Goal: Find specific page/section: Find specific page/section

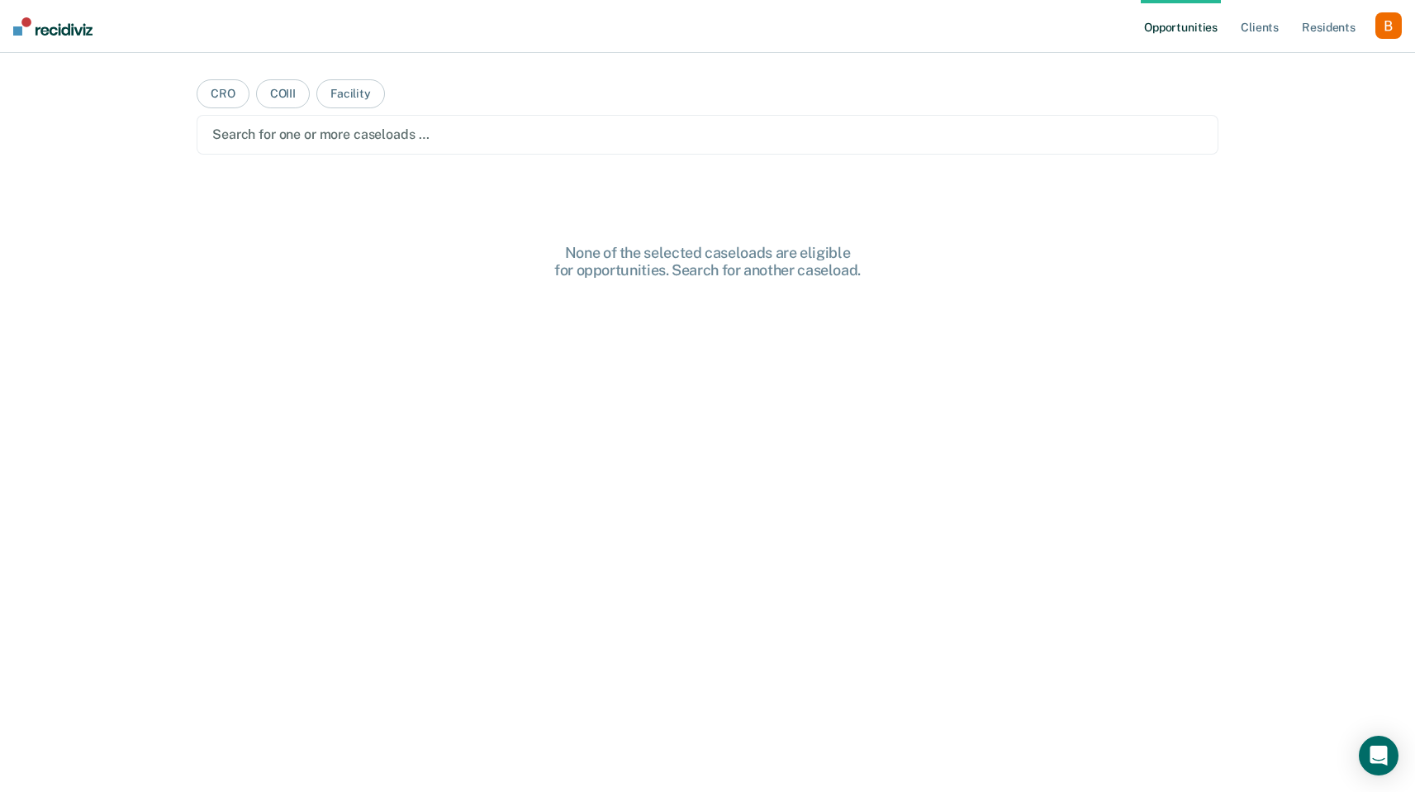
click at [1390, 36] on div "button" at bounding box center [1389, 25] width 26 height 26
click at [1320, 65] on link "Profile" at bounding box center [1322, 67] width 133 height 14
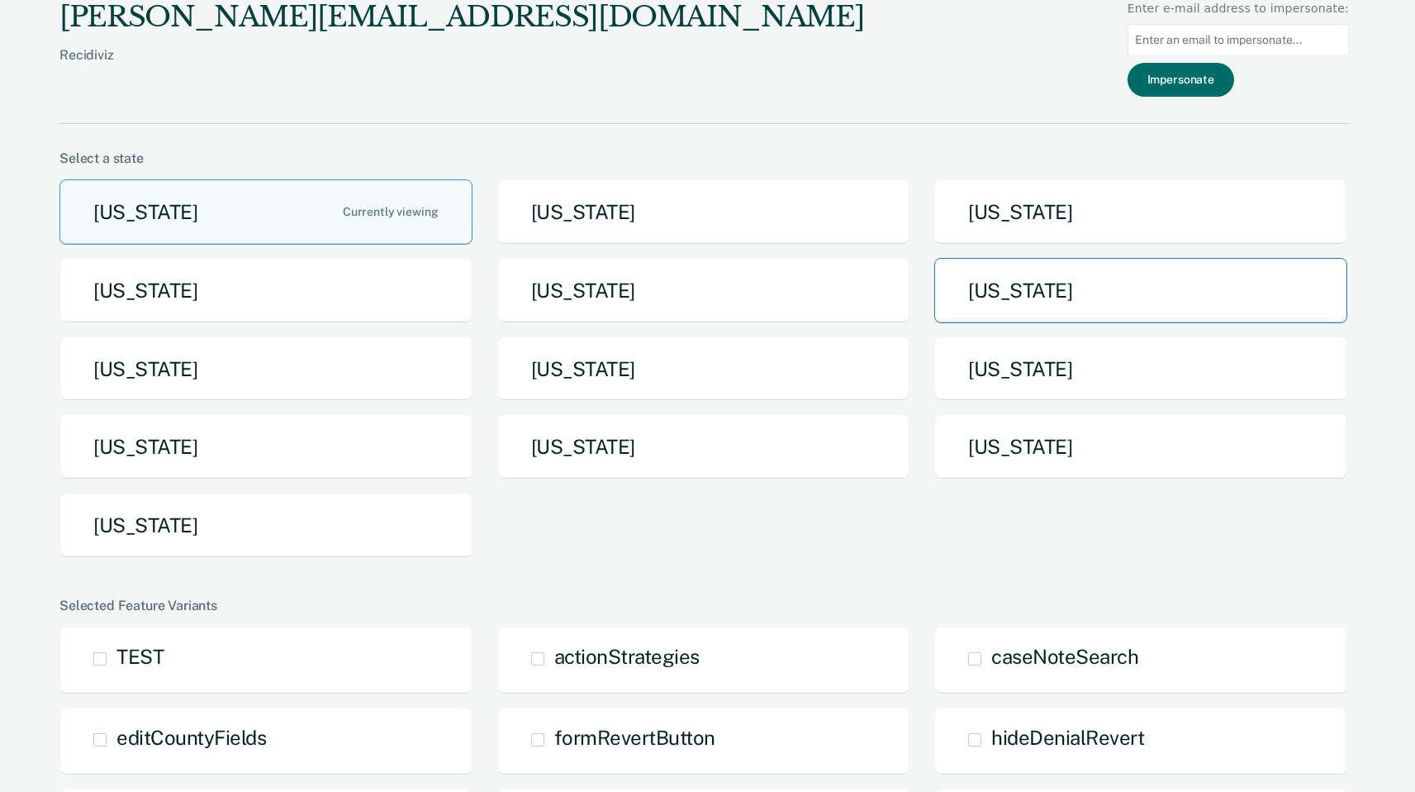
click at [979, 302] on button "[US_STATE]" at bounding box center [1141, 290] width 413 height 65
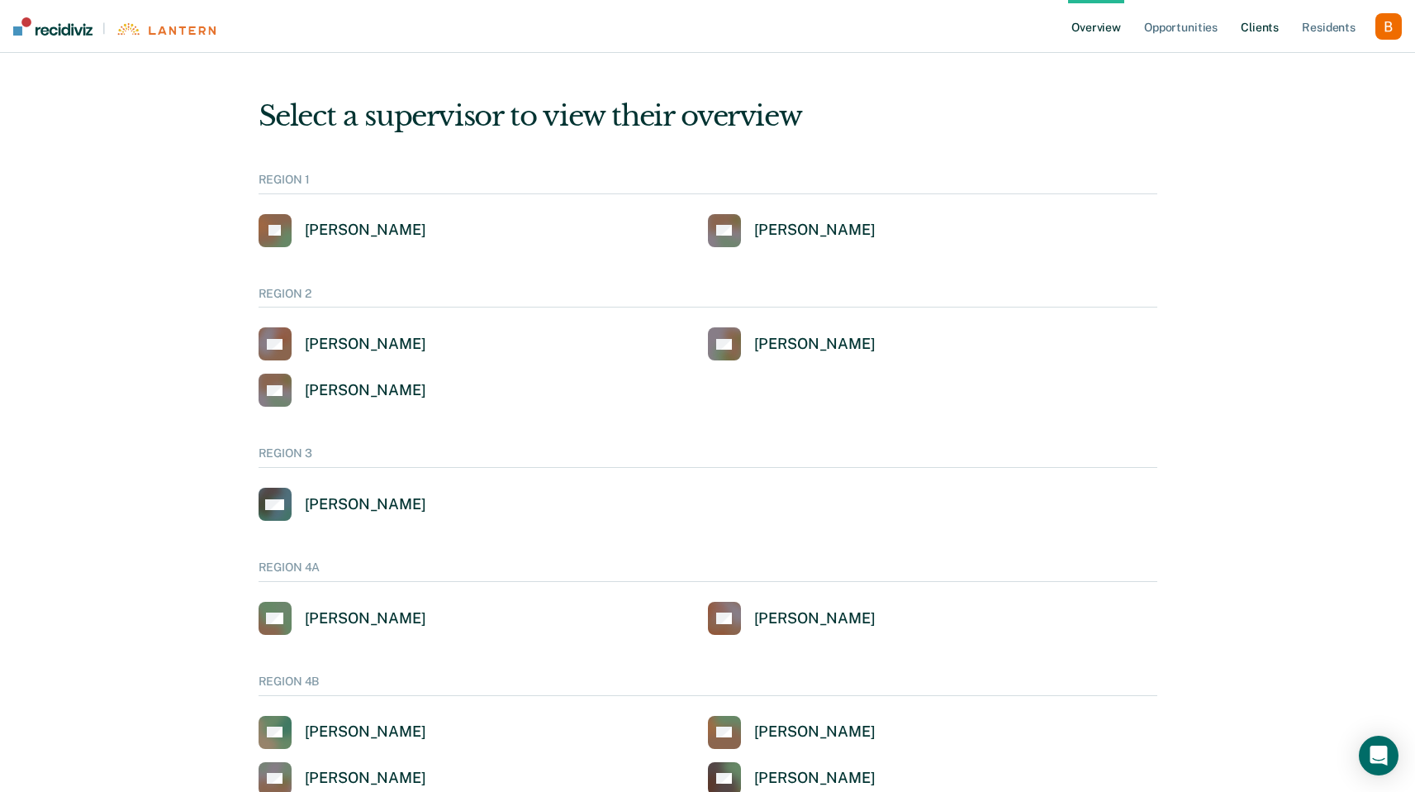
click at [1275, 28] on link "Client s" at bounding box center [1260, 26] width 45 height 53
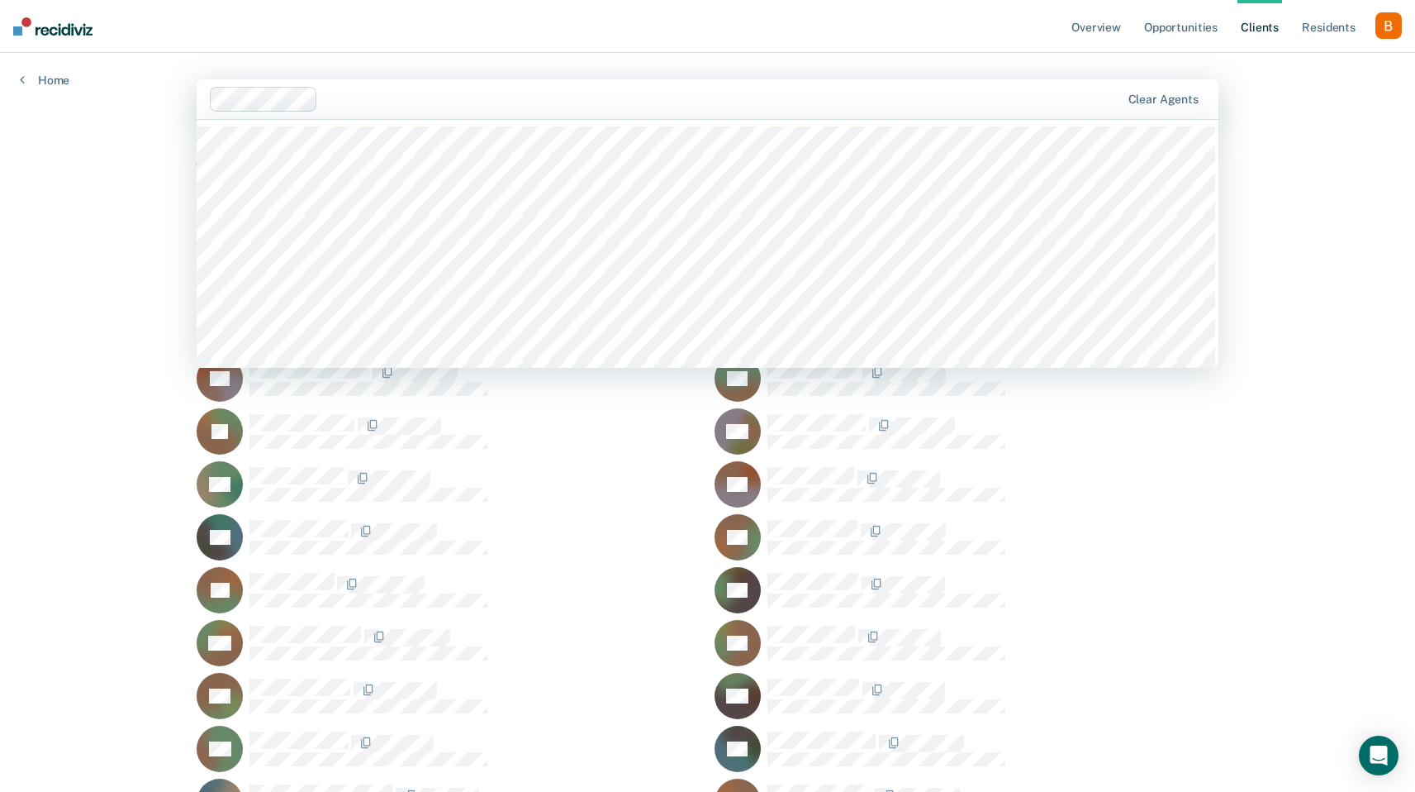
click at [587, 102] on div at bounding box center [723, 98] width 796 height 19
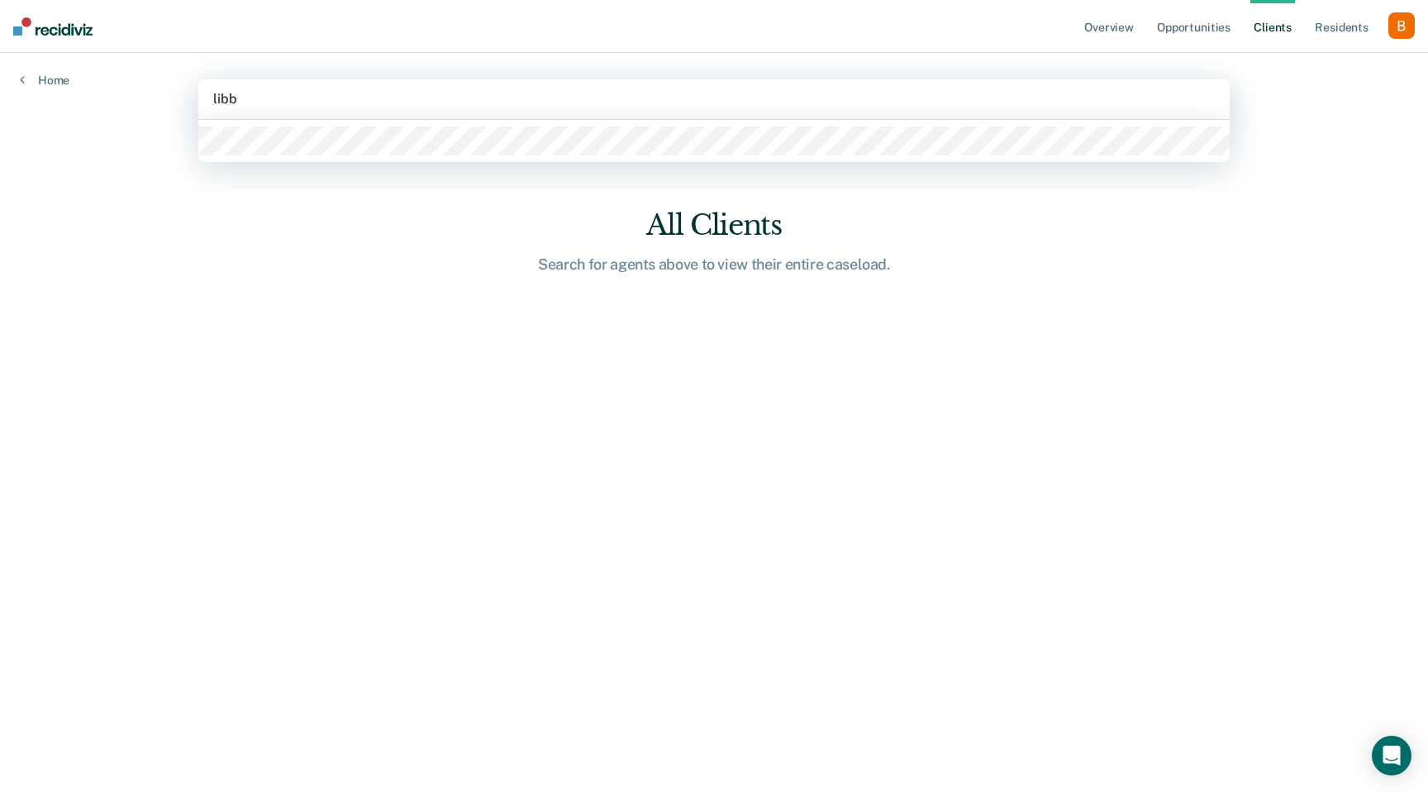
type input "[PERSON_NAME]"
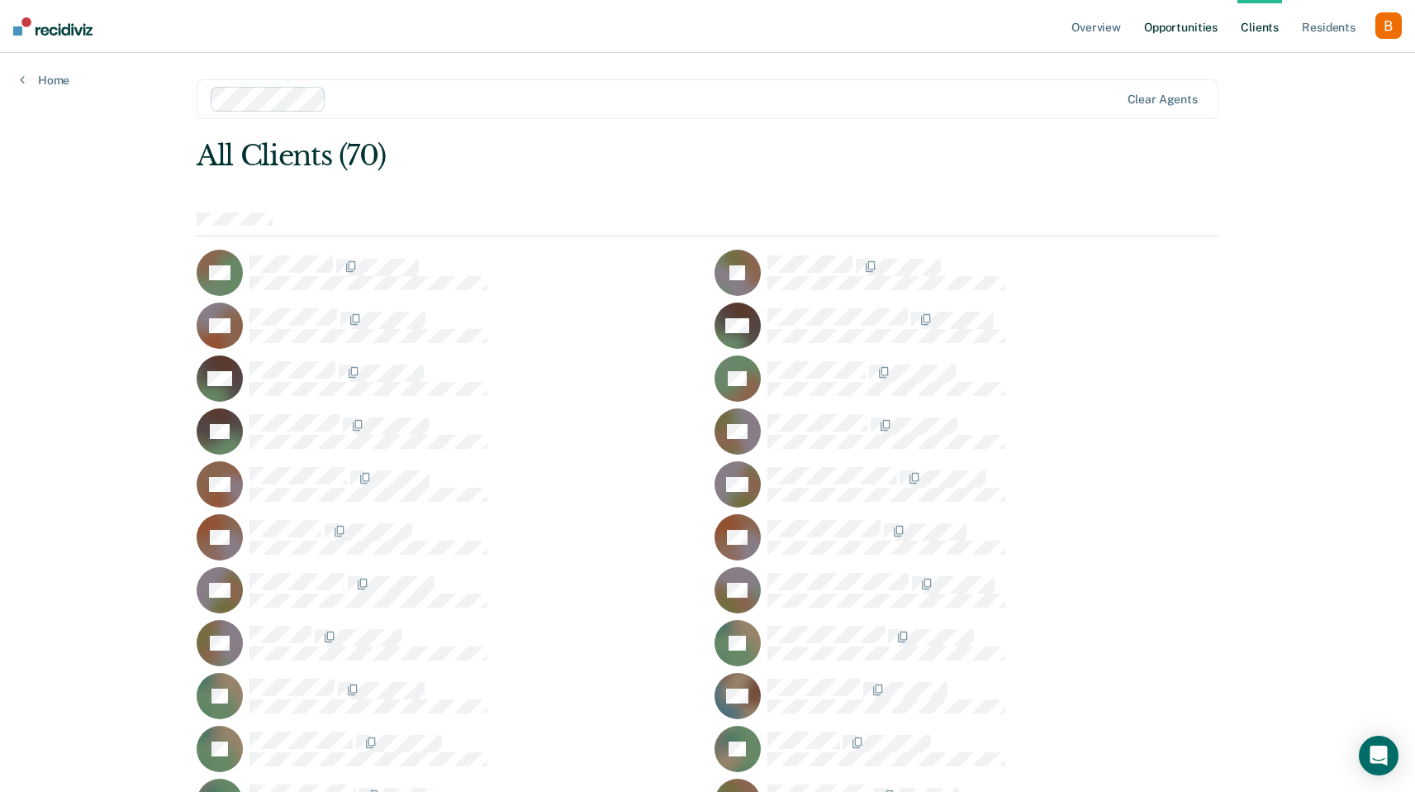
click at [1177, 21] on link "Opportunities" at bounding box center [1181, 26] width 80 height 53
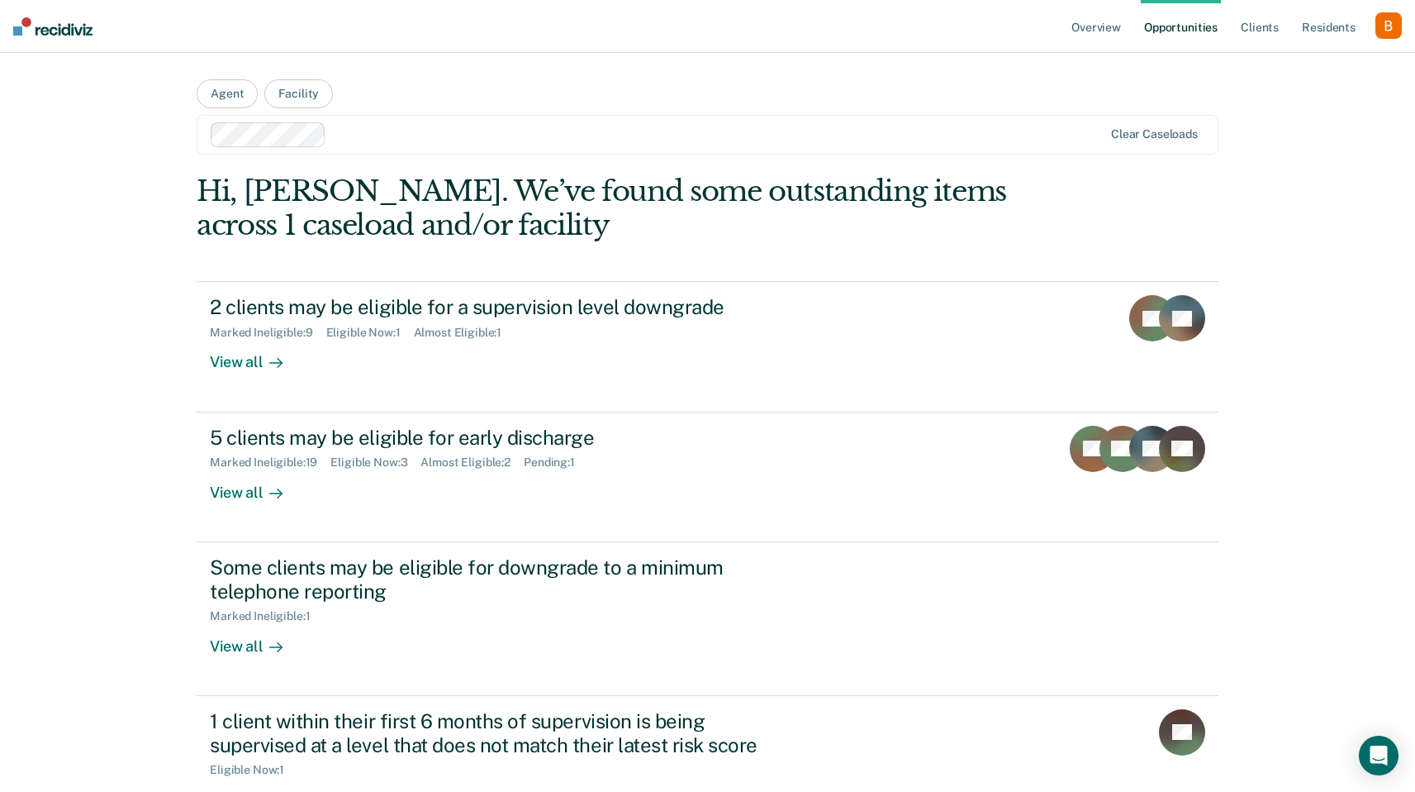
scroll to position [123, 0]
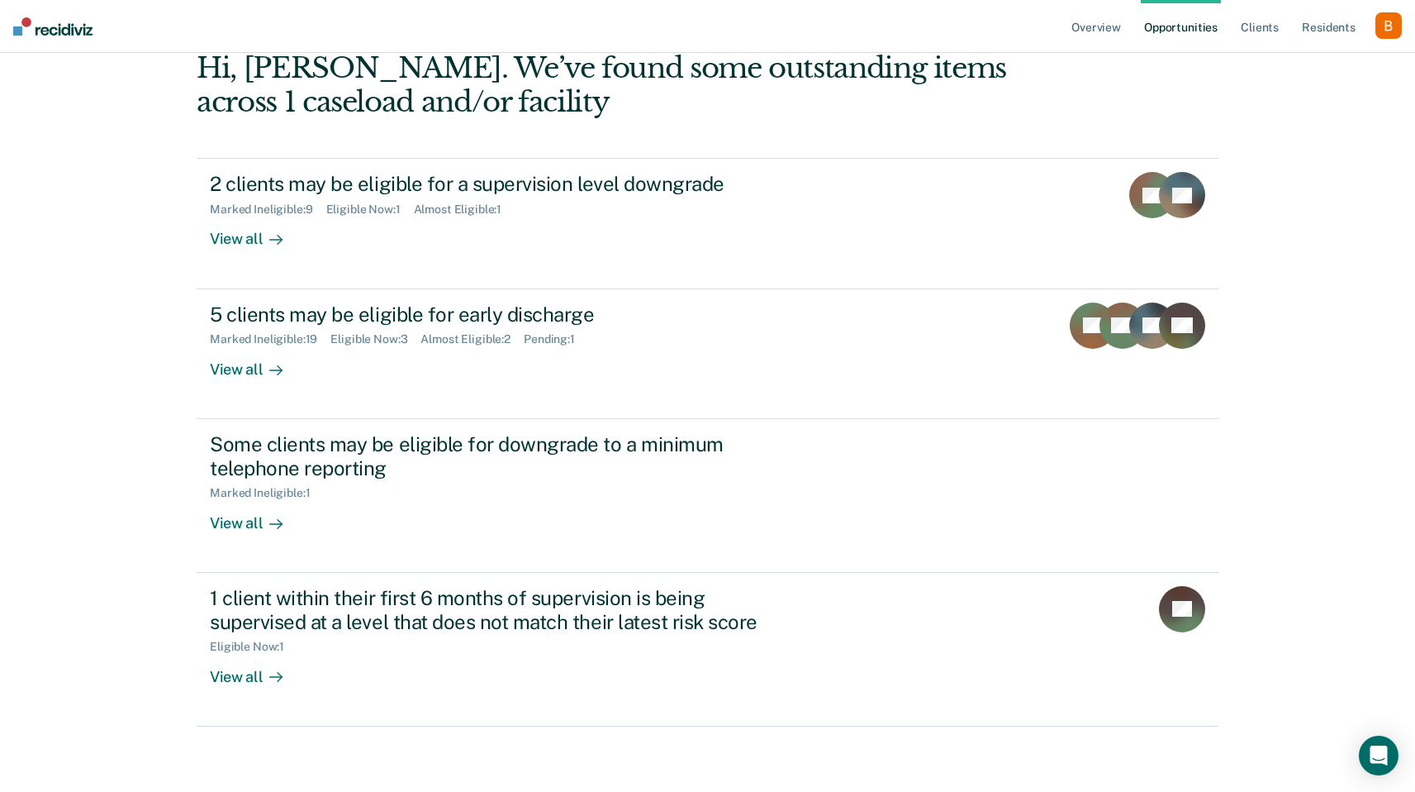
click at [1261, 56] on div "Overview Opportunities Client s Resident s Profile How it works Log Out Agent F…" at bounding box center [707, 335] width 1415 height 916
click at [1262, 41] on link "Client s" at bounding box center [1260, 26] width 45 height 53
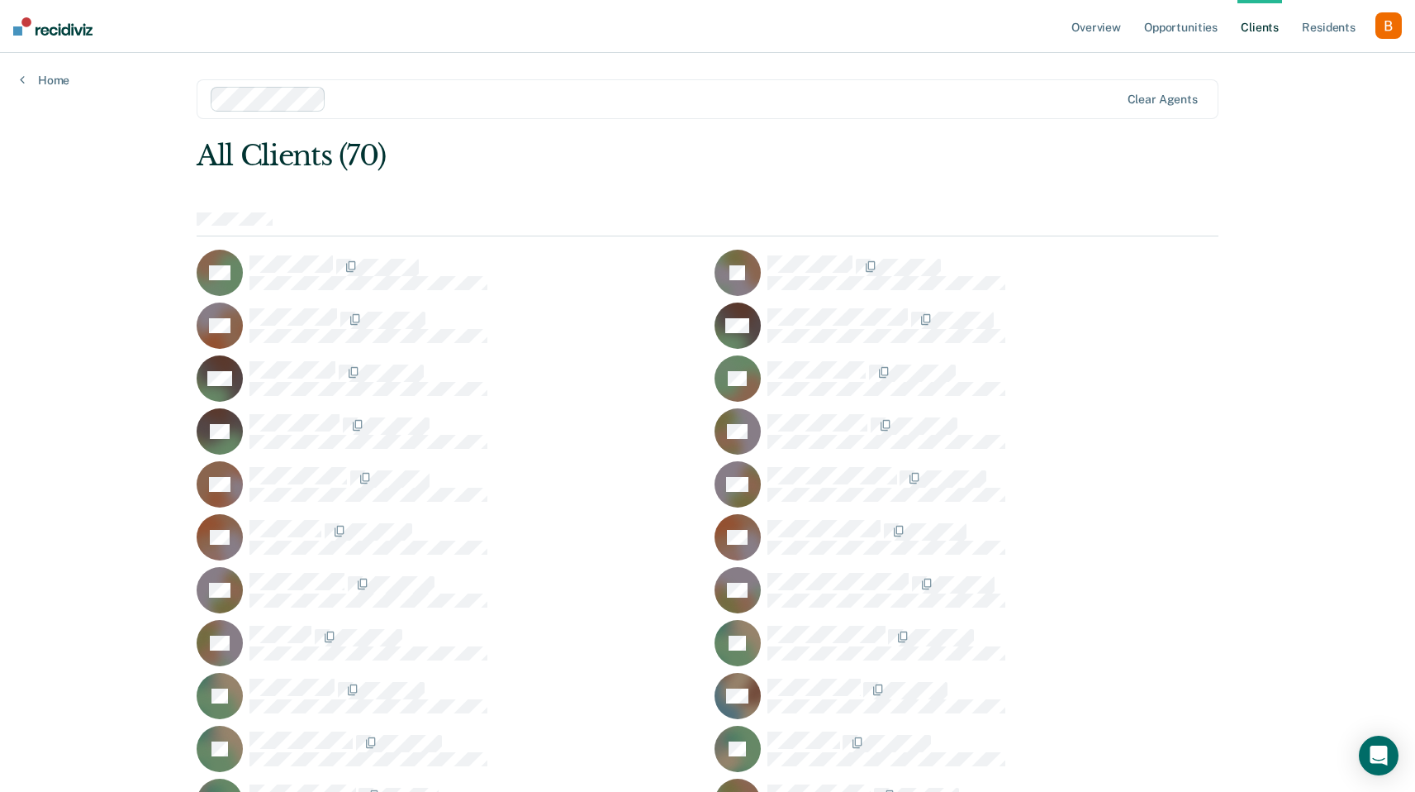
click at [289, 728] on div "JD" at bounding box center [449, 749] width 504 height 46
